Goal: Transaction & Acquisition: Subscribe to service/newsletter

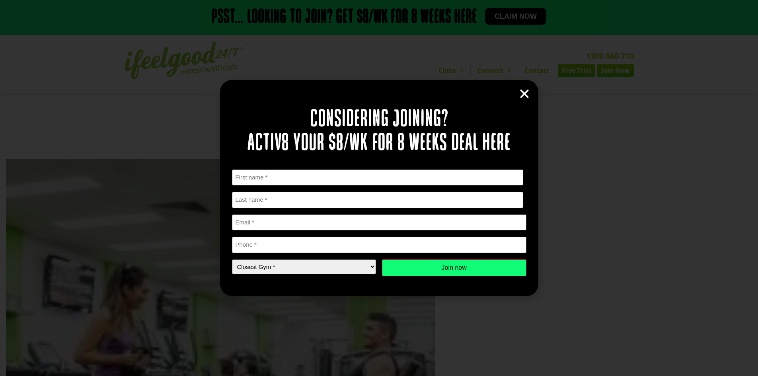
click at [528, 94] on icon "Close" at bounding box center [524, 94] width 12 height 12
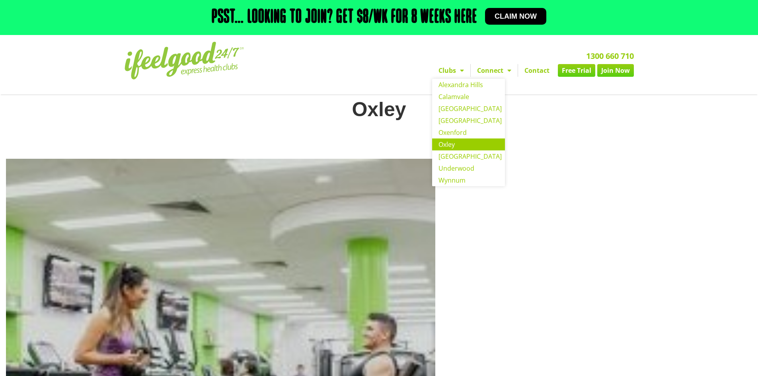
click at [448, 144] on link "Oxley" at bounding box center [468, 144] width 73 height 12
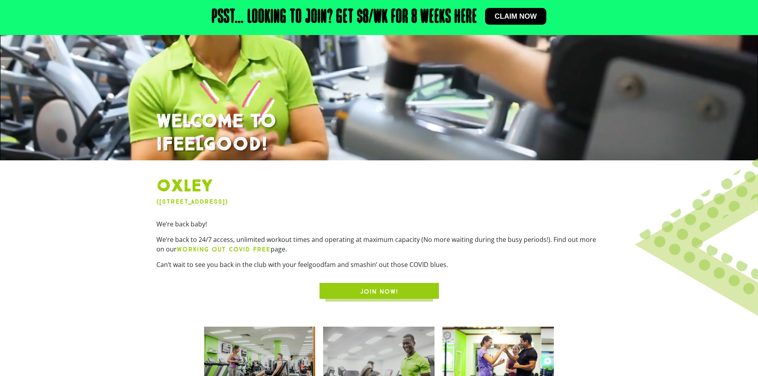
scroll to position [159, 0]
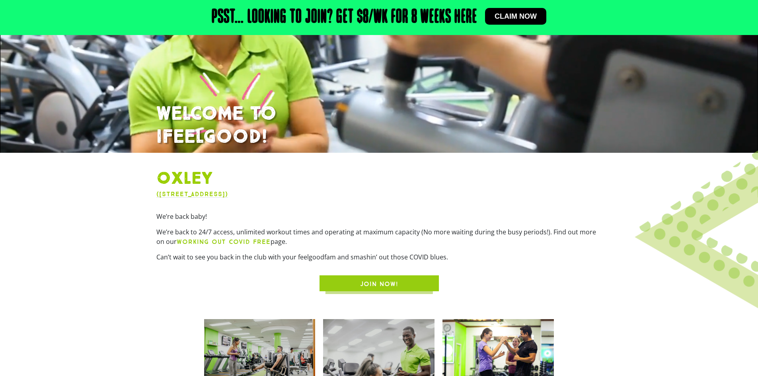
click at [385, 284] on span "JOIN NOW!" at bounding box center [379, 284] width 38 height 10
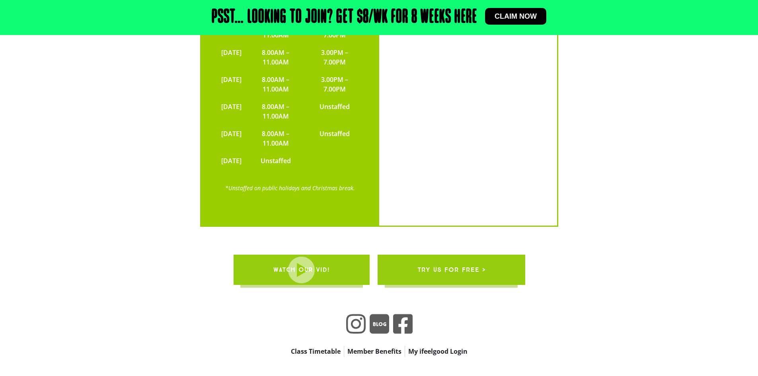
scroll to position [1830, 0]
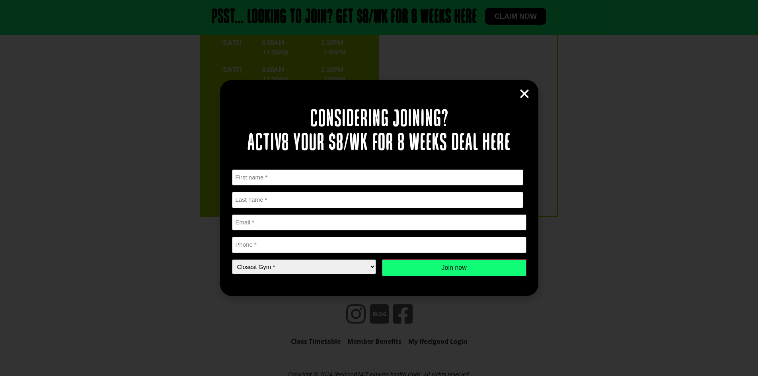
click at [532, 95] on div "Considering joining? Activ8 your $8/wk for 8 weeks deal here " * " indicates re…" at bounding box center [379, 188] width 318 height 216
click at [527, 90] on icon "Close" at bounding box center [524, 94] width 12 height 12
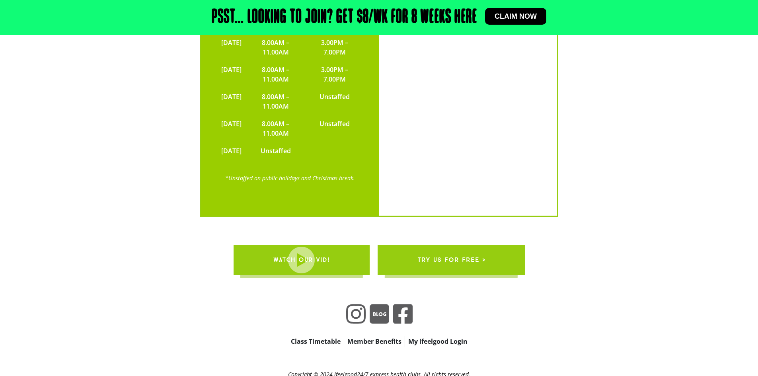
click at [454, 249] on span "try us for free >" at bounding box center [451, 260] width 68 height 22
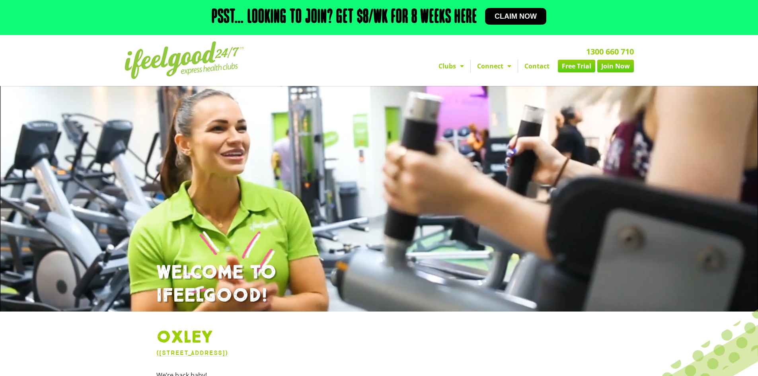
scroll to position [0, 0]
click at [456, 65] on span "Menu" at bounding box center [460, 66] width 8 height 14
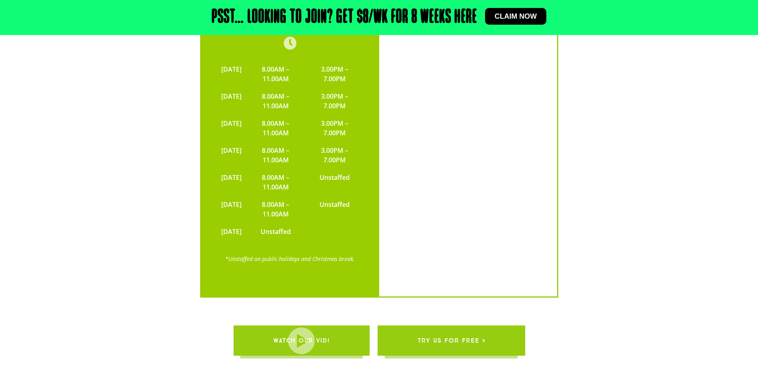
scroll to position [1750, 0]
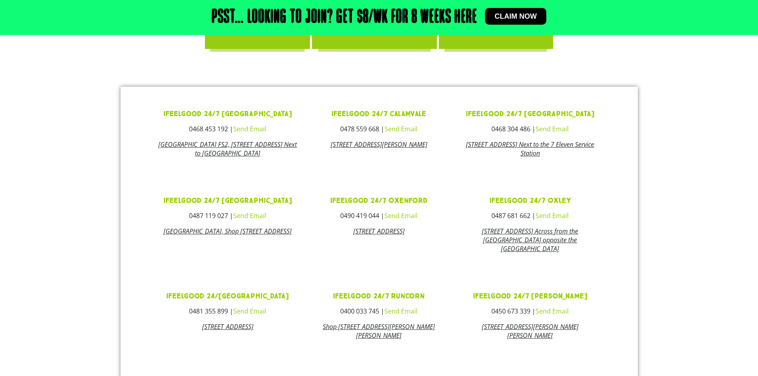
scroll to position [318, 0]
